Goal: Task Accomplishment & Management: Use online tool/utility

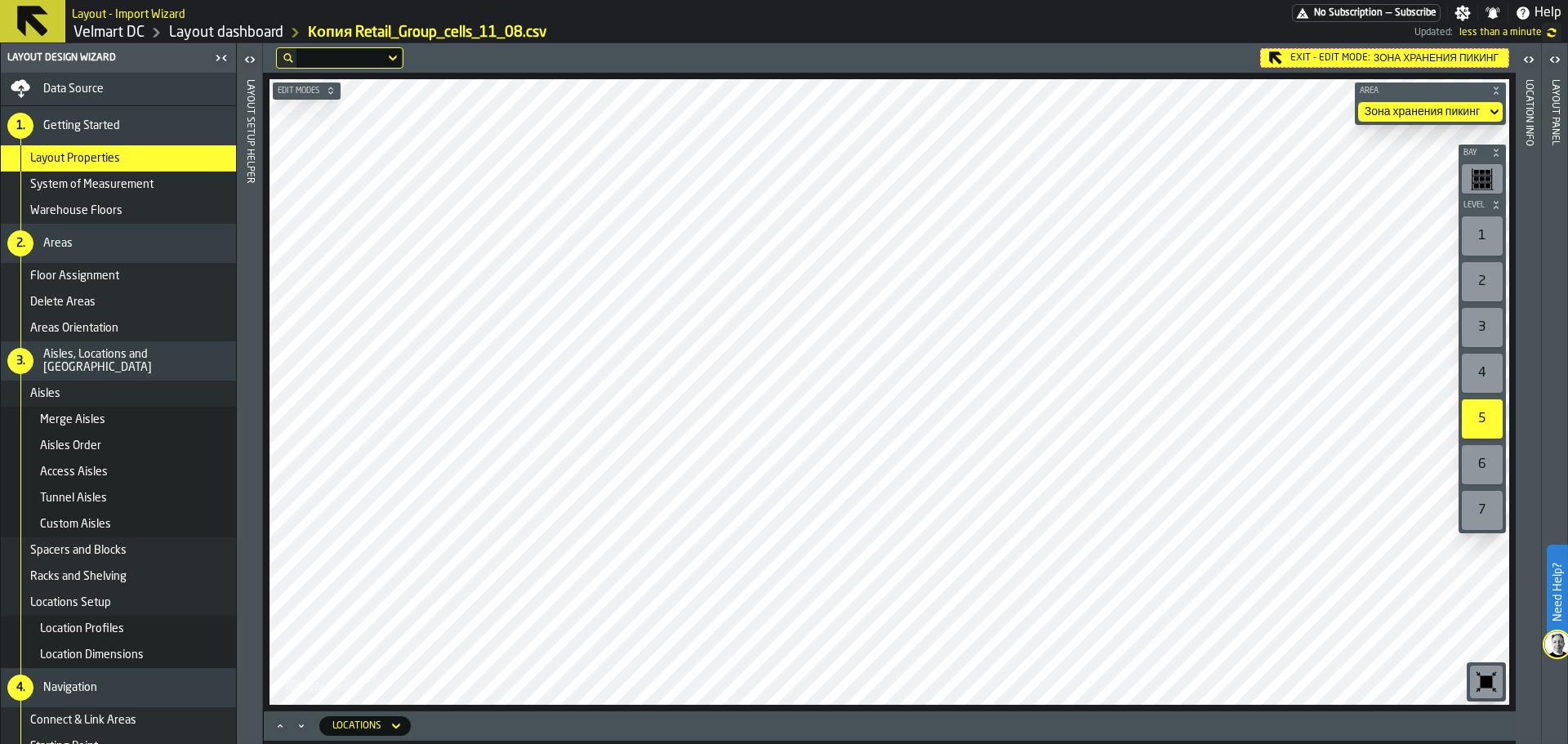
scroll to position [55, 0]
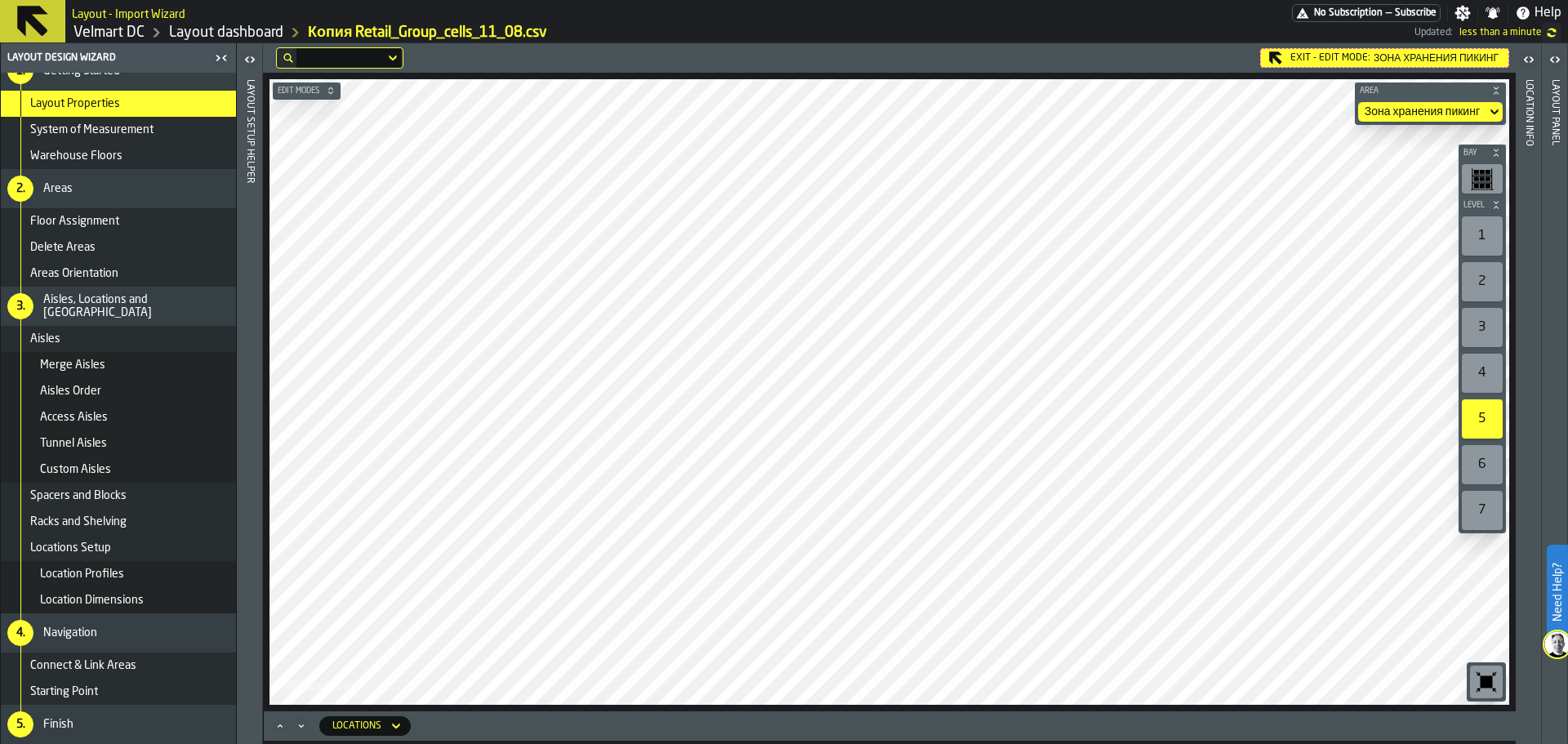
click at [0, 0] on icon at bounding box center [0, 0] width 0 height 0
click at [1328, 58] on div "Exit - Edit Mode: Зона хранения пикинг" at bounding box center [1385, 58] width 249 height 19
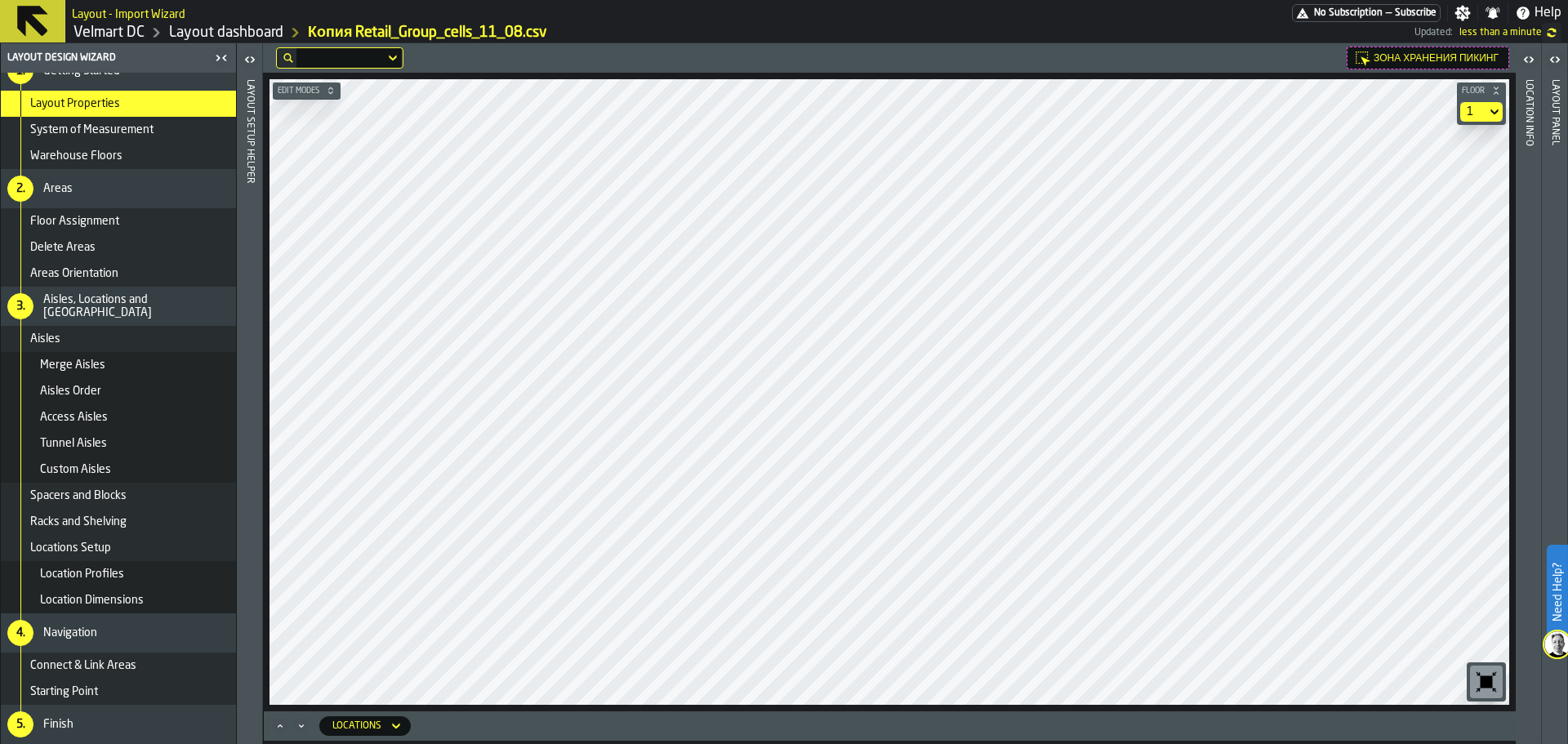
click at [314, 94] on span "Edit Modes" at bounding box center [298, 91] width 48 height 9
click at [372, 58] on div at bounding box center [340, 58] width 88 height 6
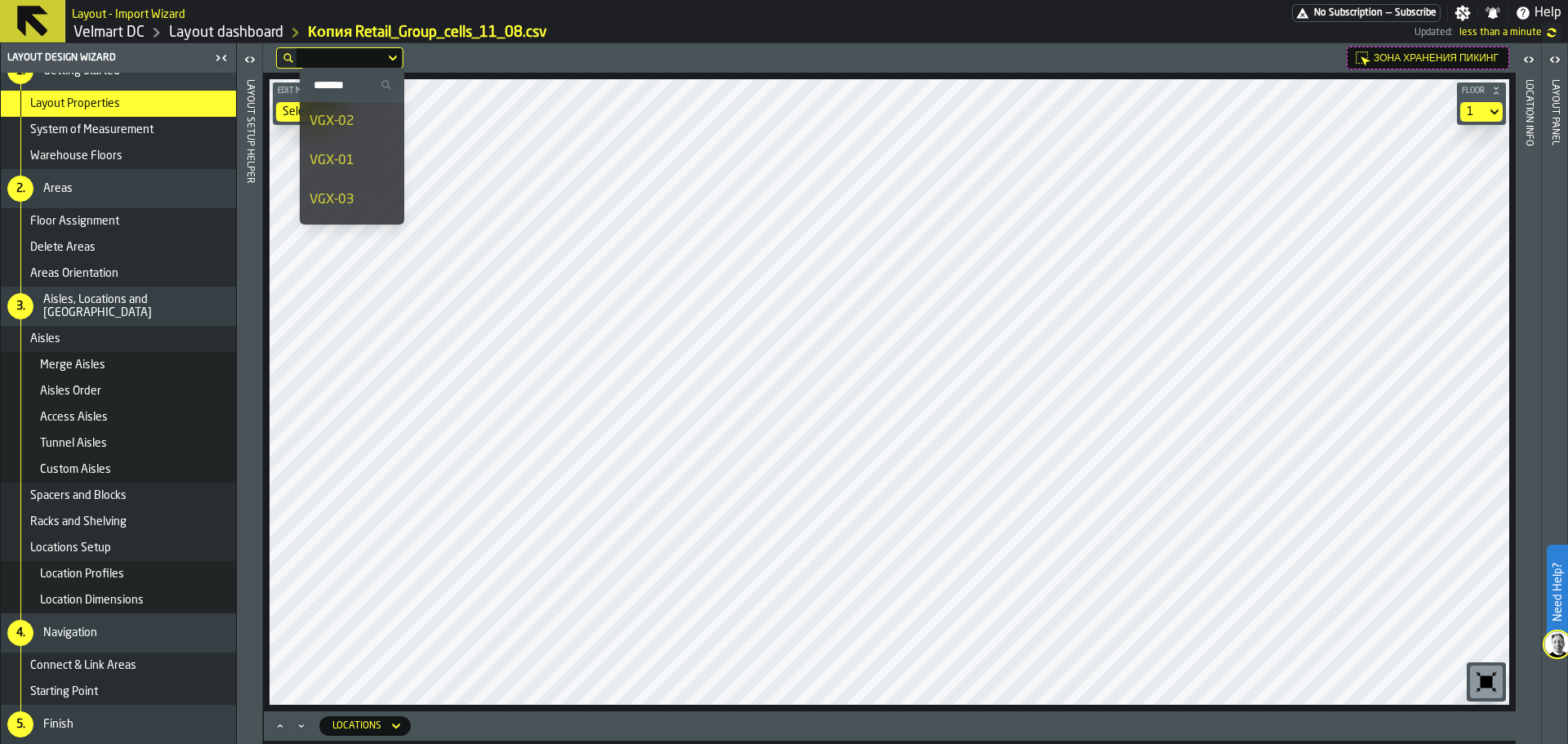
scroll to position [0, 0]
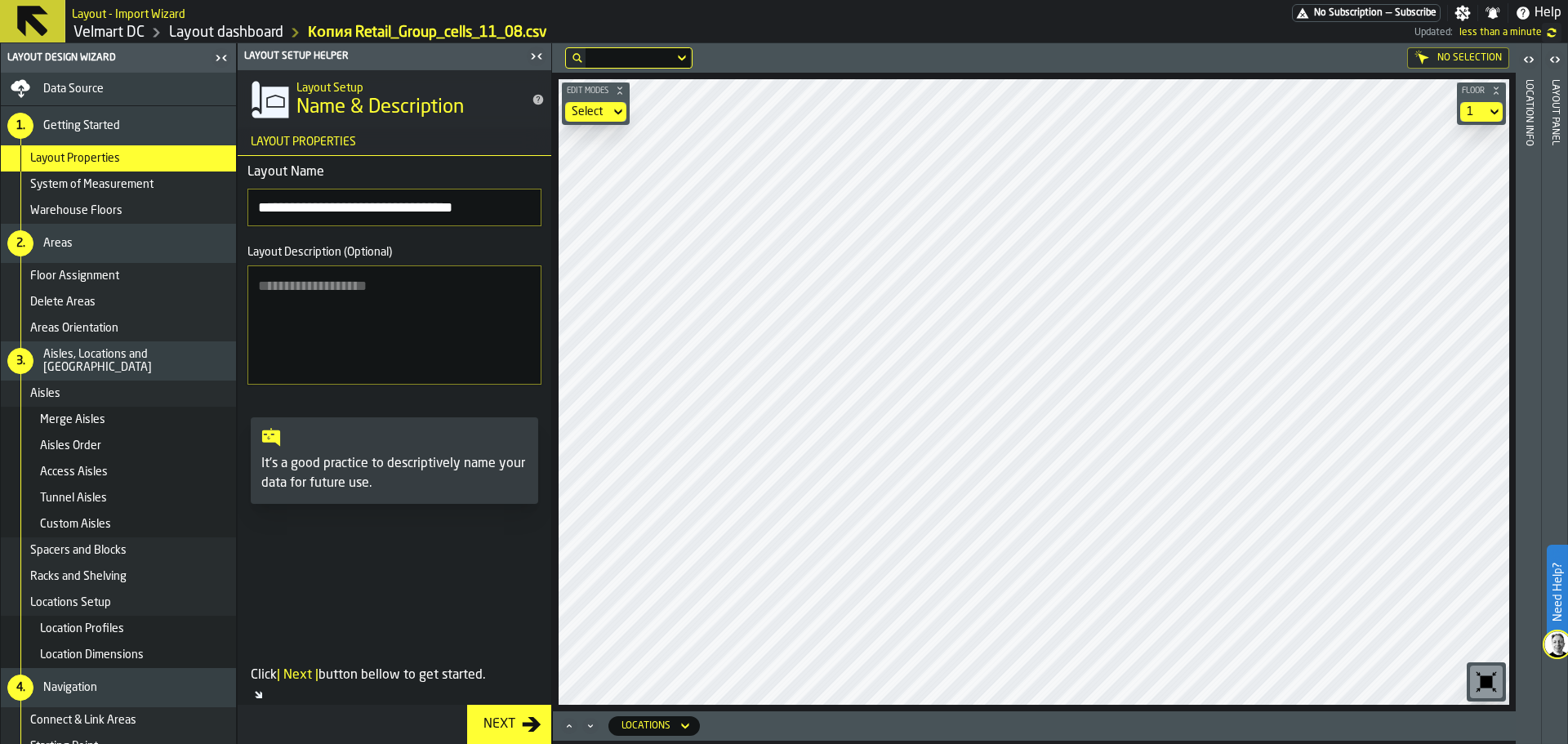
click at [539, 63] on icon "button-toggle-Close me" at bounding box center [536, 56] width 19 height 19
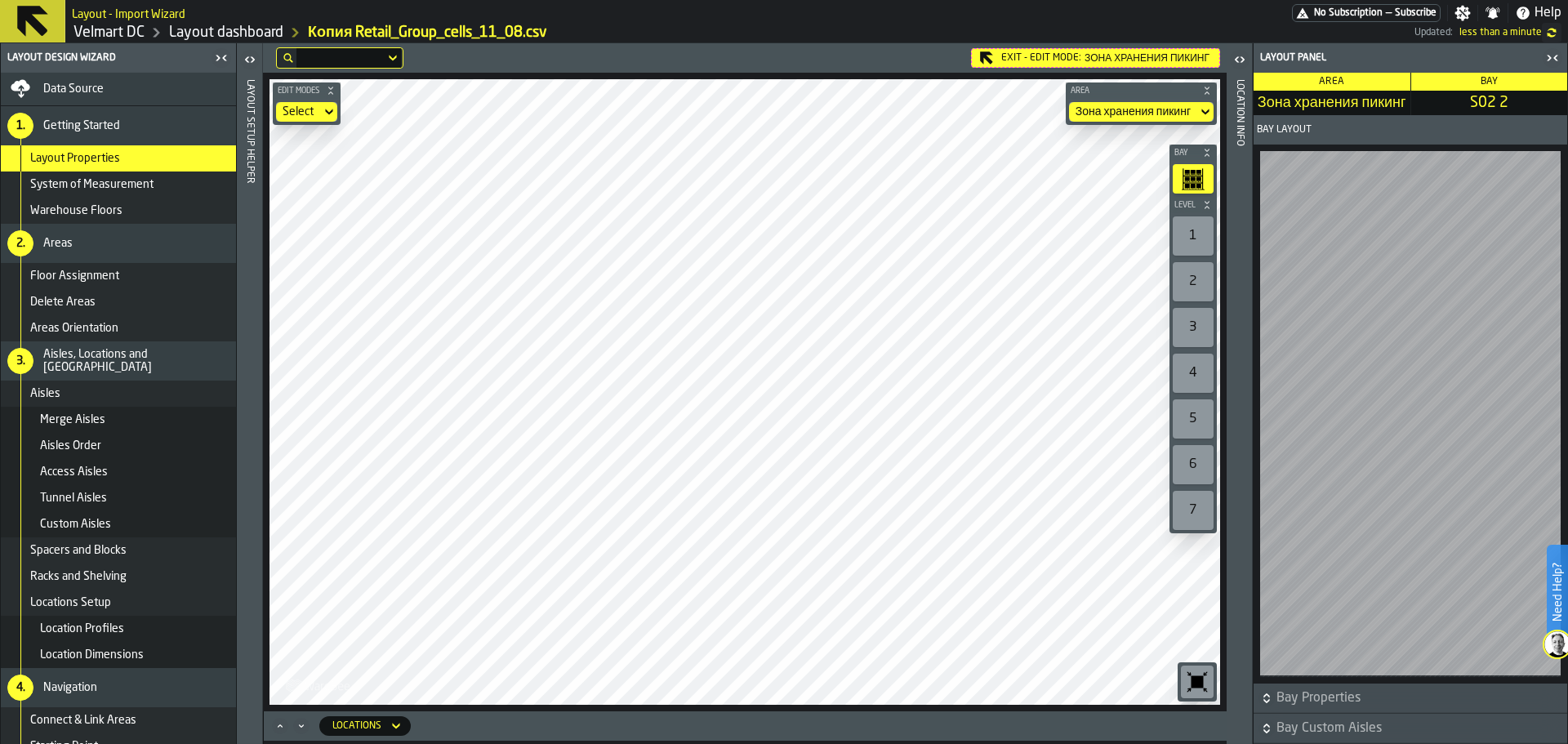
click at [1197, 244] on div "1" at bounding box center [1193, 235] width 41 height 39
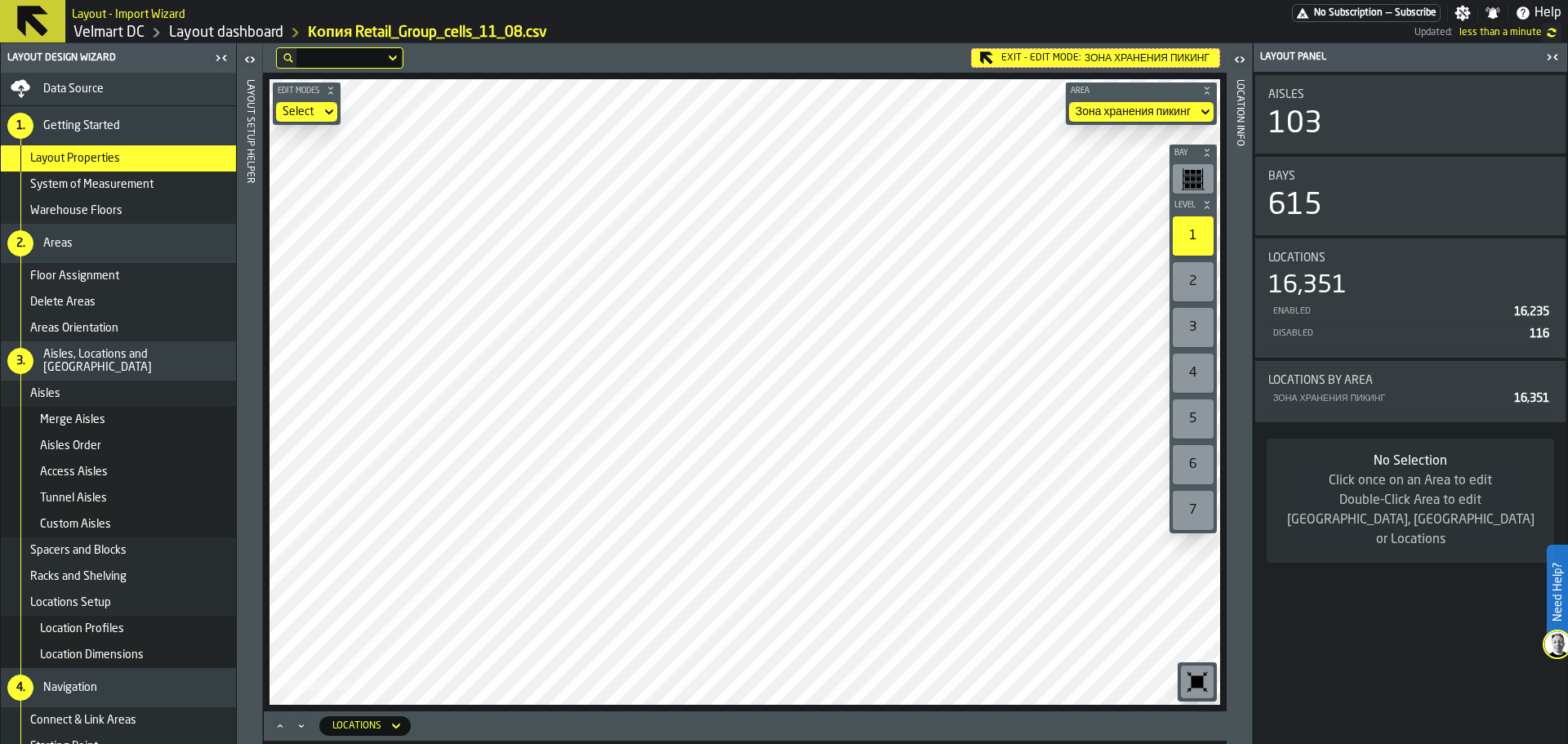
click at [1193, 294] on div "2" at bounding box center [1193, 282] width 41 height 39
click at [1545, 61] on icon "button-toggle-Close me" at bounding box center [1552, 57] width 19 height 19
click at [1552, 60] on icon "button-toggle-Close me" at bounding box center [1552, 57] width 19 height 19
click at [996, 60] on div "Exit - Edit Mode: Зона хранения пикинг" at bounding box center [1095, 58] width 249 height 19
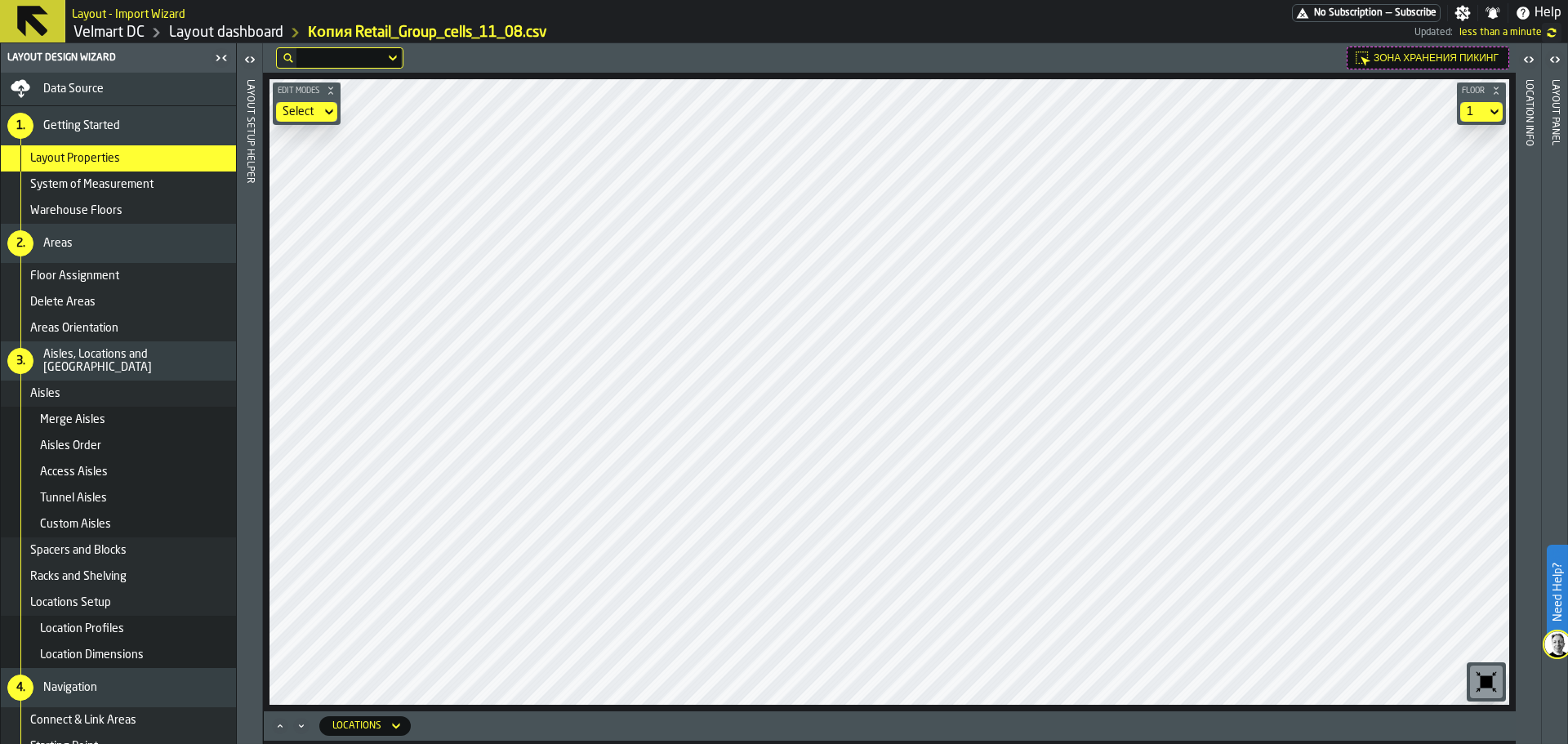
click at [198, 615] on main "Layout Design Wizard Data Source 1. Getting Started Layout Properties System of…" at bounding box center [784, 393] width 1568 height 700
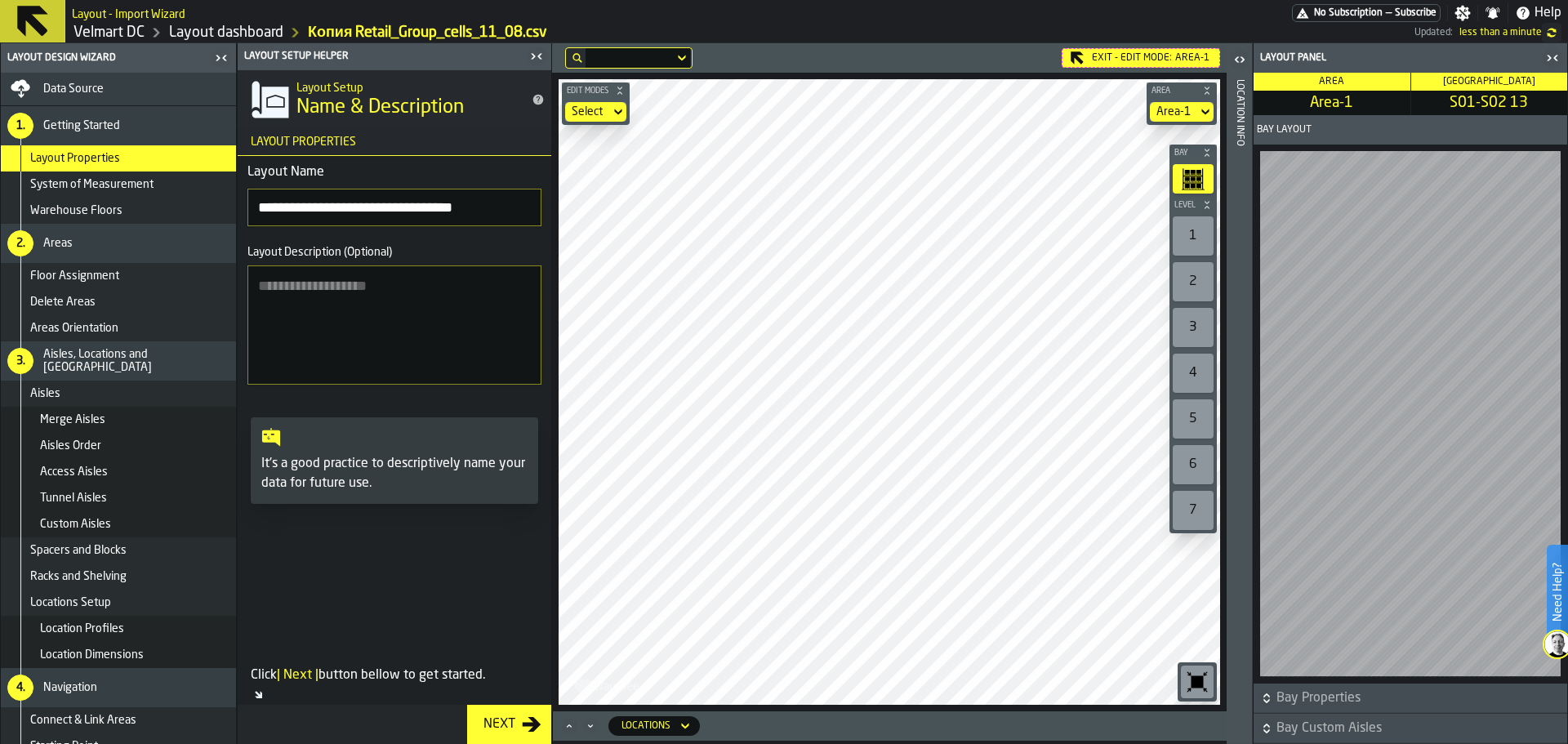
click at [762, 65] on div "Exit - Edit Mode: Area-1 Edit Modes Select Area Area-1 Bay Level 1 2 3 4 5 6 7 …" at bounding box center [889, 378] width 674 height 668
click at [254, 447] on main "**********" at bounding box center [784, 393] width 1568 height 700
click at [815, 743] on html "**********" at bounding box center [784, 372] width 1568 height 744
